Goal: Go to known website: Go to known website

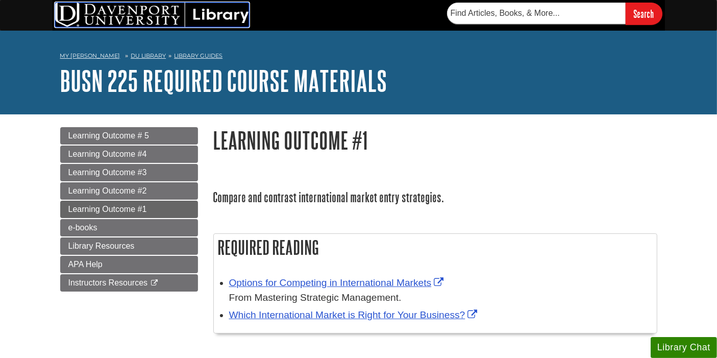
click at [165, 20] on img at bounding box center [152, 15] width 194 height 24
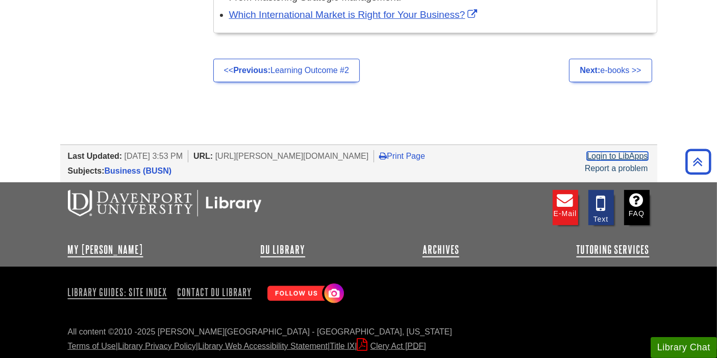
click at [615, 154] on link "Login to LibApps" at bounding box center [617, 156] width 61 height 9
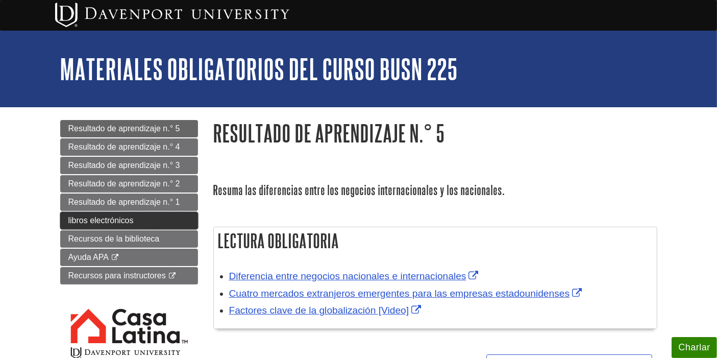
scroll to position [378, 0]
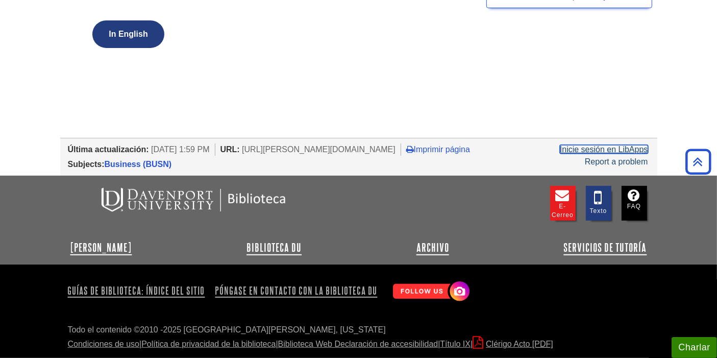
click at [587, 153] on link "Inicie sesión en LibApps" at bounding box center [604, 149] width 88 height 9
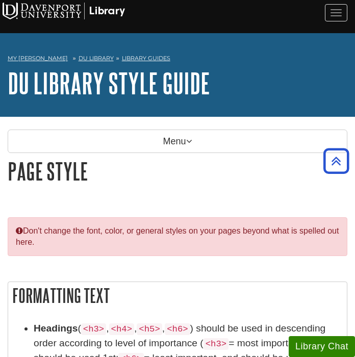
scroll to position [1255, 0]
